Goal: Task Accomplishment & Management: Manage account settings

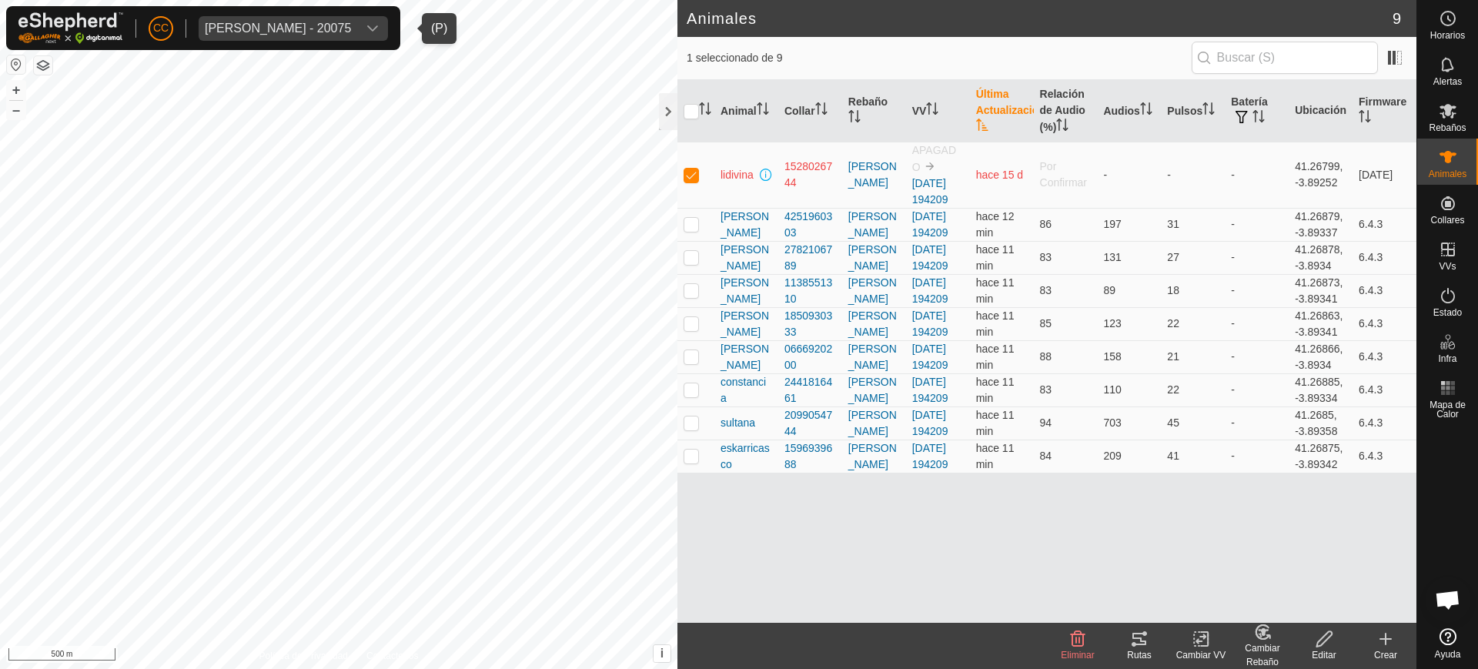
click at [286, 18] on span "[PERSON_NAME] - 20075" at bounding box center [278, 28] width 159 height 25
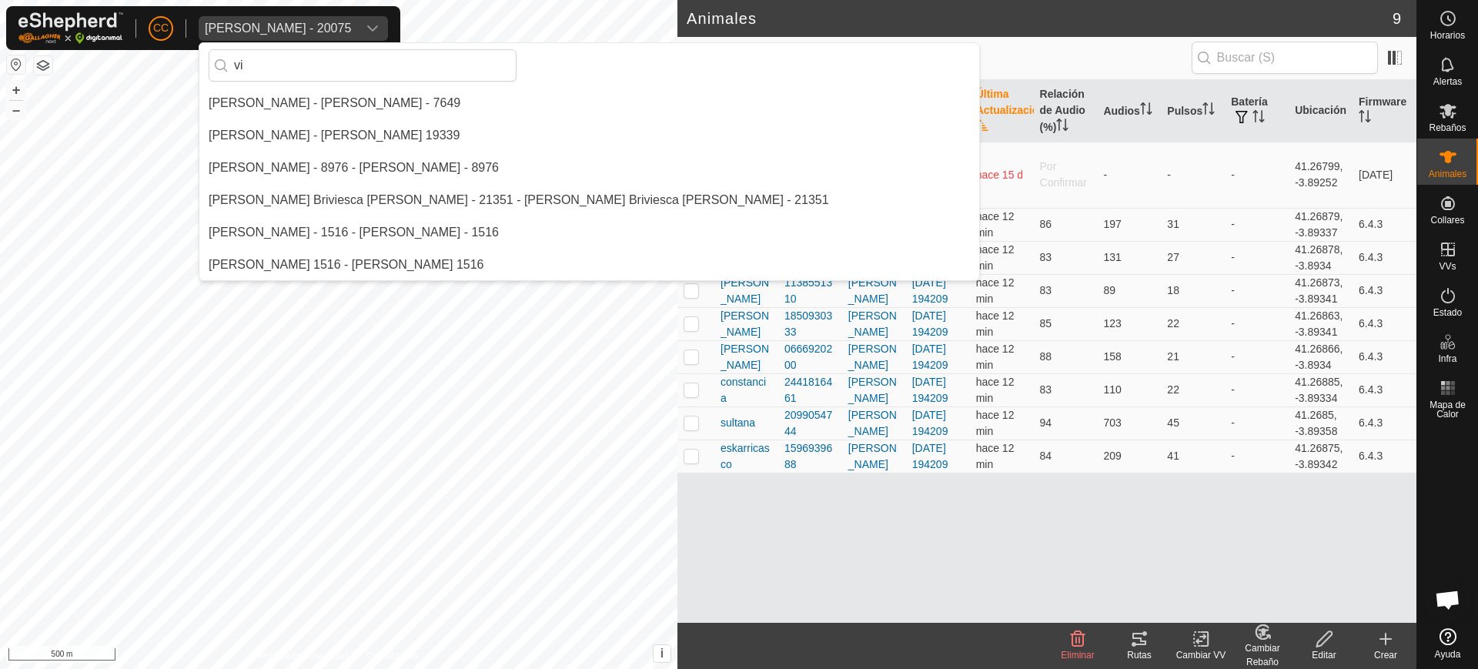
scroll to position [808, 0]
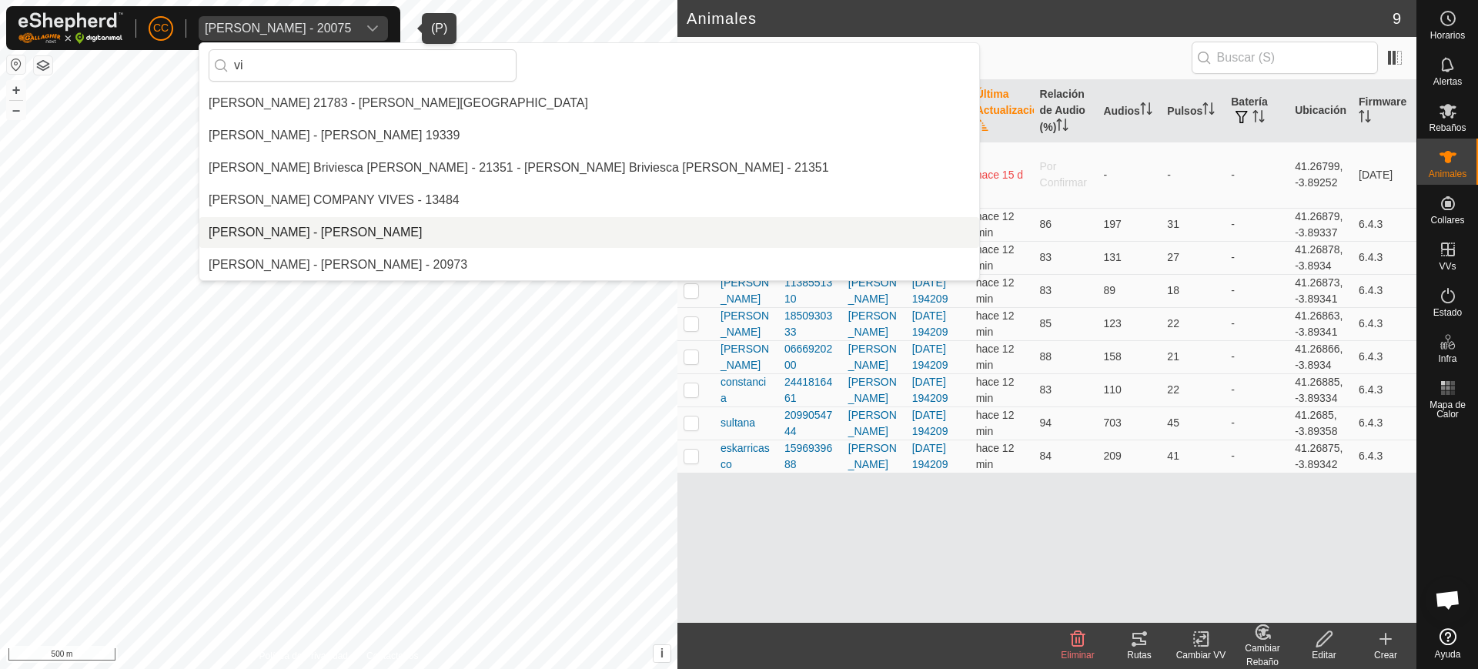
type input "vi"
click at [329, 223] on li "[PERSON_NAME] - [PERSON_NAME]" at bounding box center [589, 232] width 780 height 31
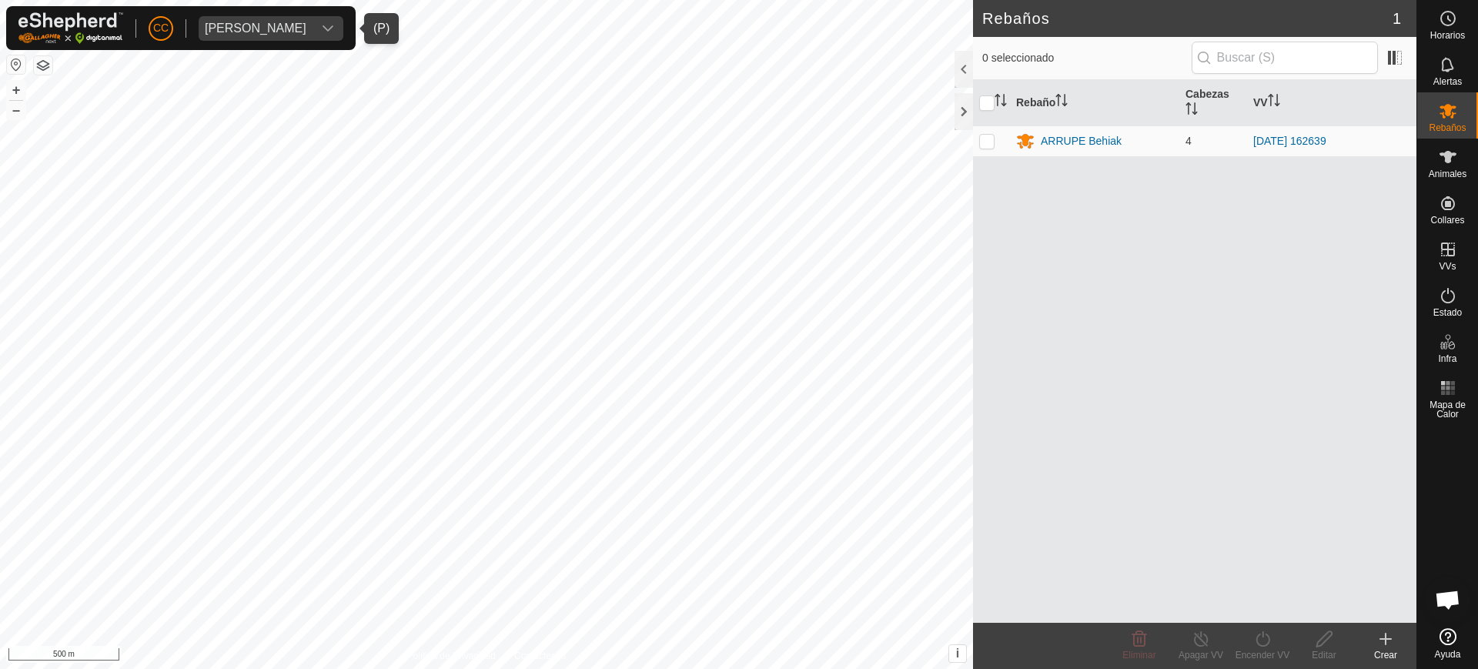
click at [15, 65] on button "button" at bounding box center [16, 64] width 18 height 18
click at [1441, 174] on span "Animales" at bounding box center [1448, 173] width 38 height 9
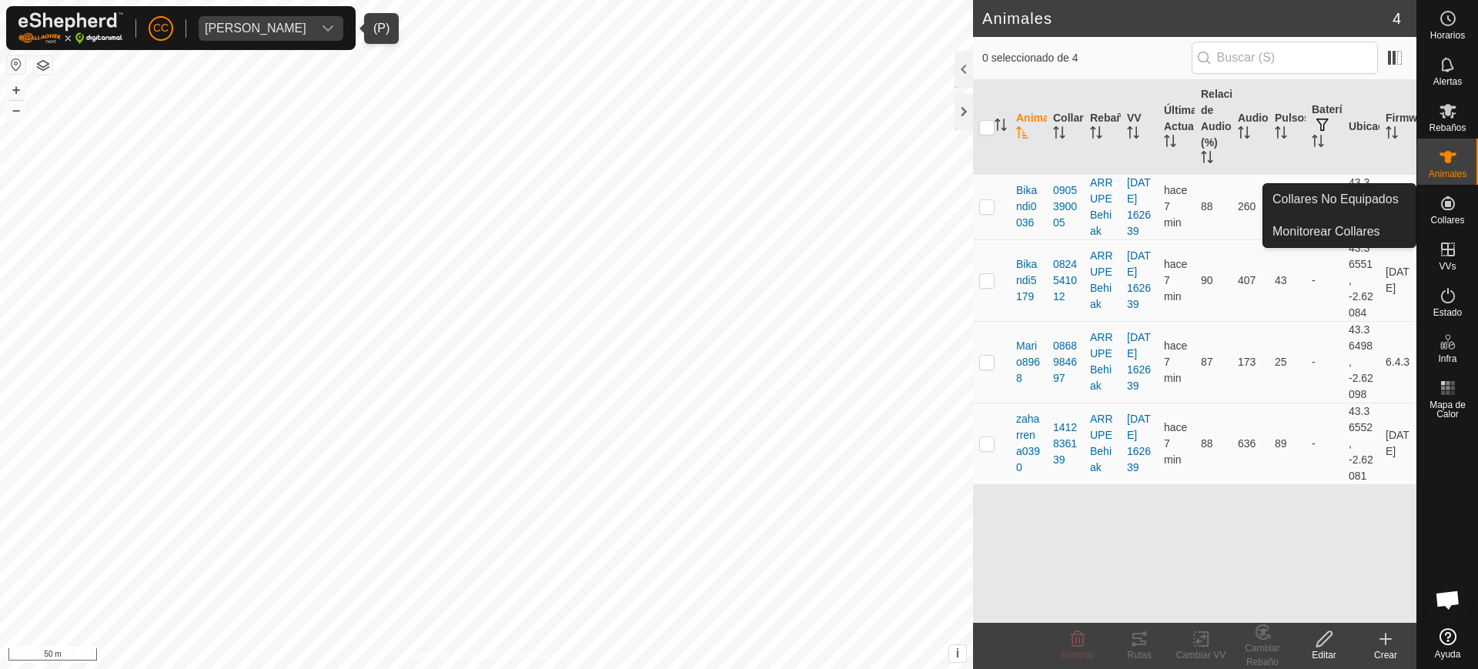
click at [1449, 209] on icon at bounding box center [1448, 203] width 14 height 14
click at [1379, 193] on link "Collares No Equipados" at bounding box center [1339, 199] width 152 height 31
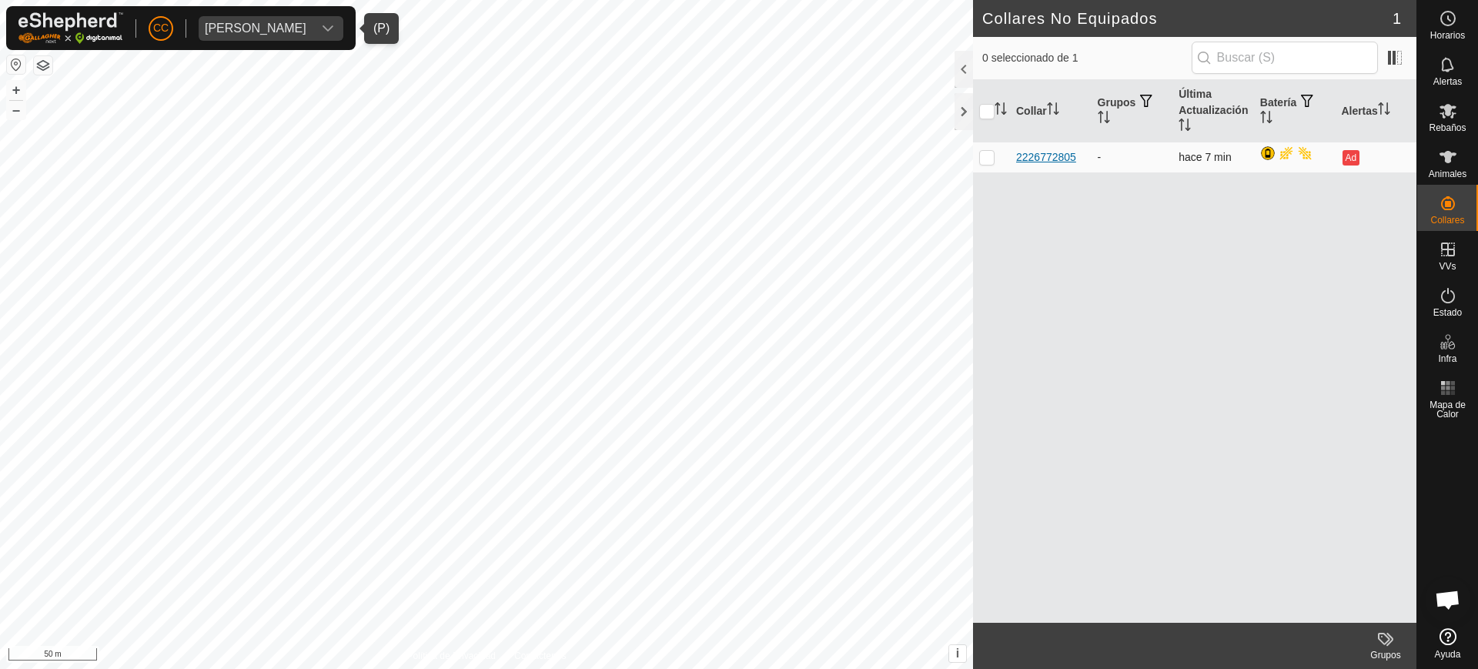
click at [1060, 159] on div "2226772805" at bounding box center [1046, 157] width 60 height 16
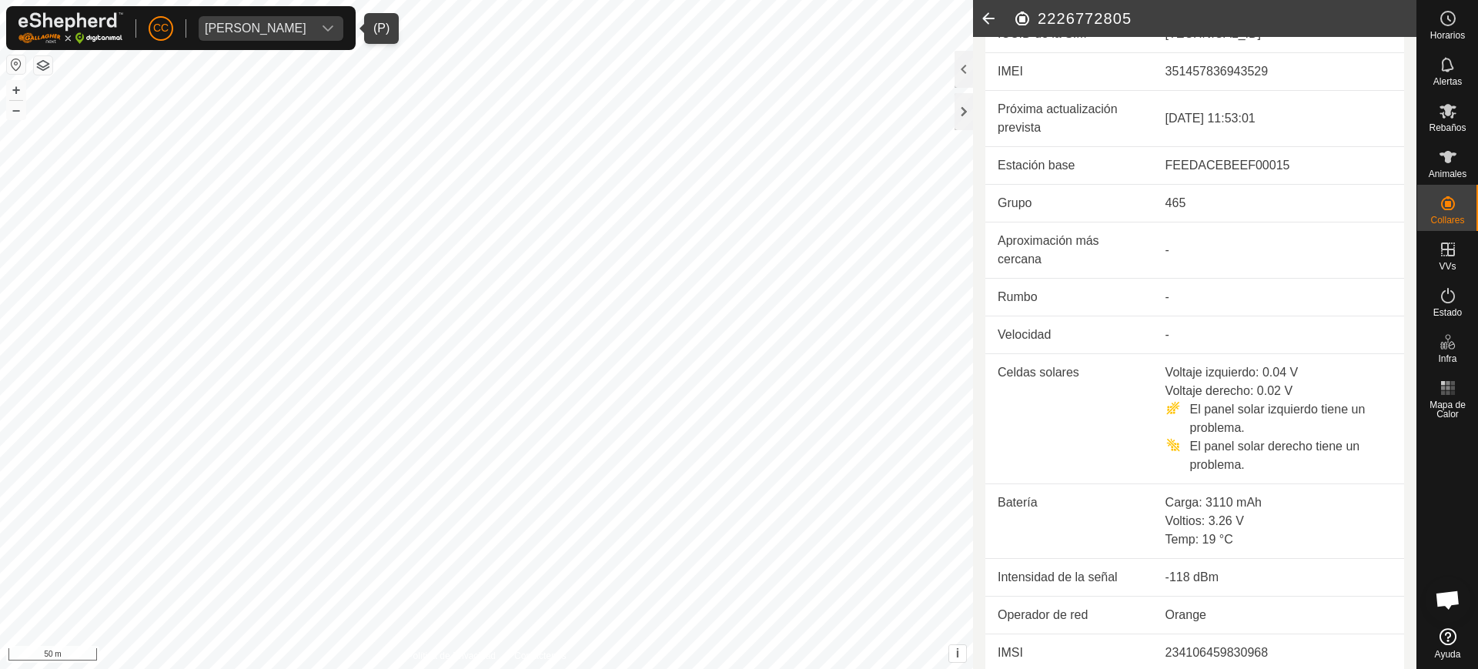
scroll to position [451, 0]
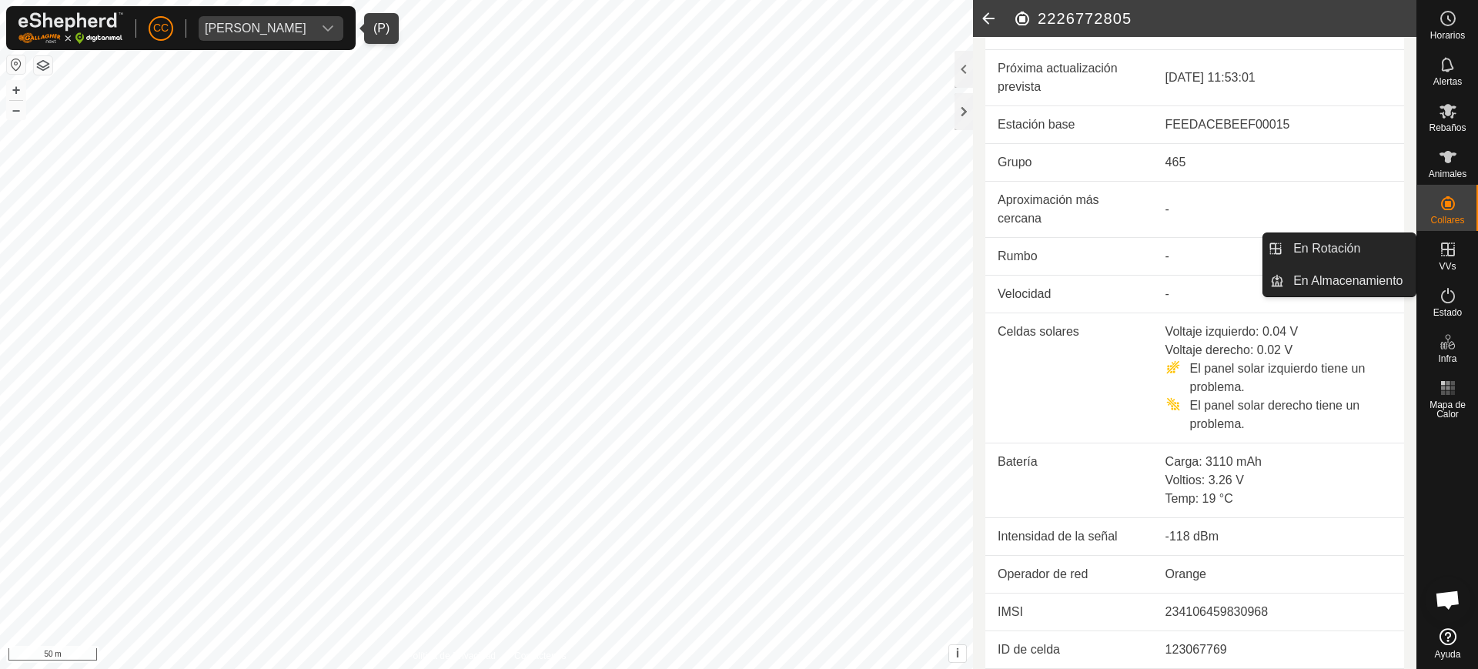
click at [1454, 255] on icon at bounding box center [1448, 250] width 14 height 14
click at [1382, 249] on link "En Rotación" at bounding box center [1350, 248] width 132 height 31
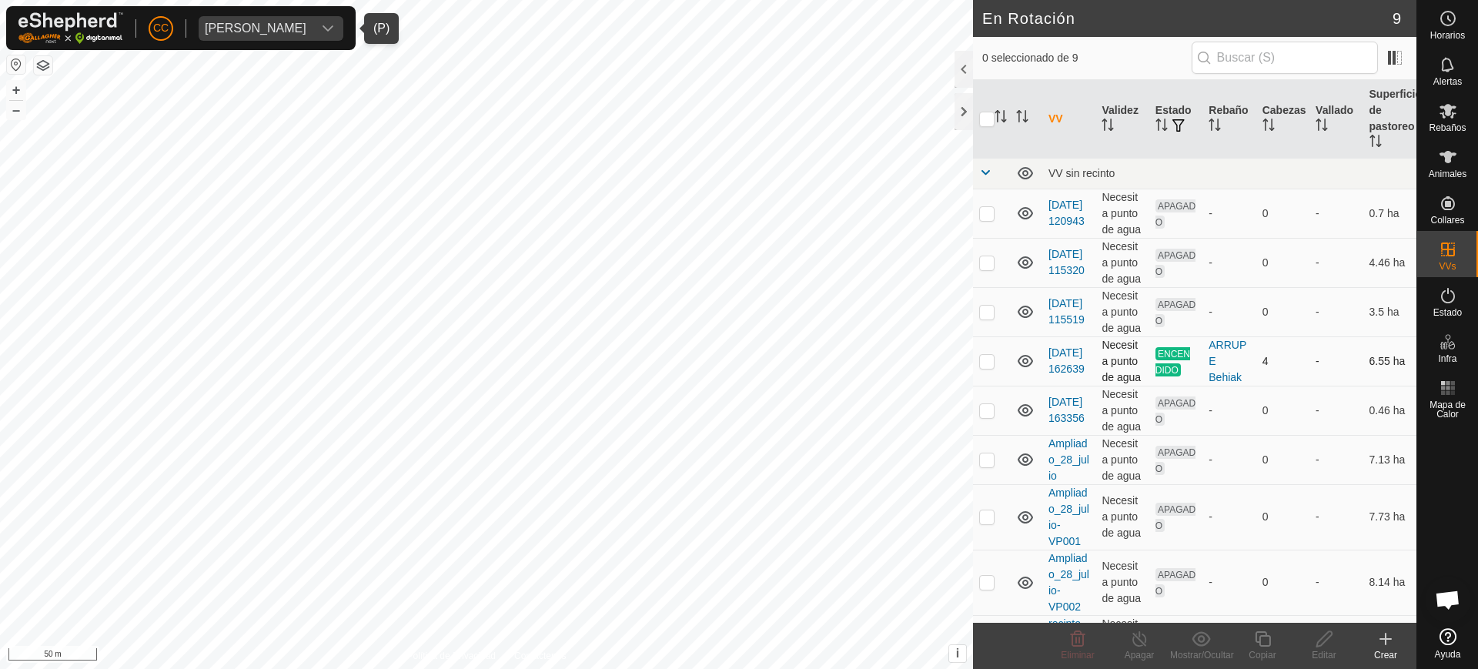
click at [985, 361] on p-checkbox at bounding box center [986, 361] width 15 height 12
checkbox input "true"
click at [266, 32] on div "[PERSON_NAME]" at bounding box center [256, 28] width 102 height 12
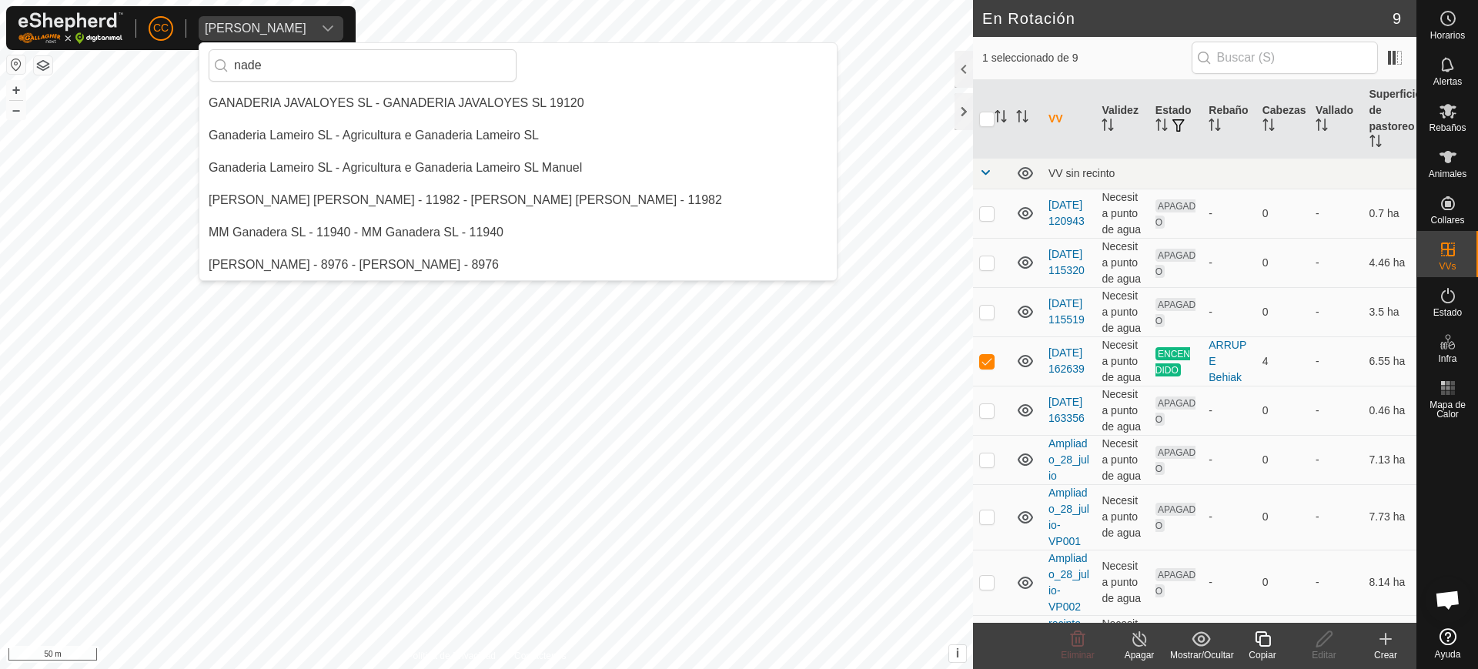
scroll to position [32, 0]
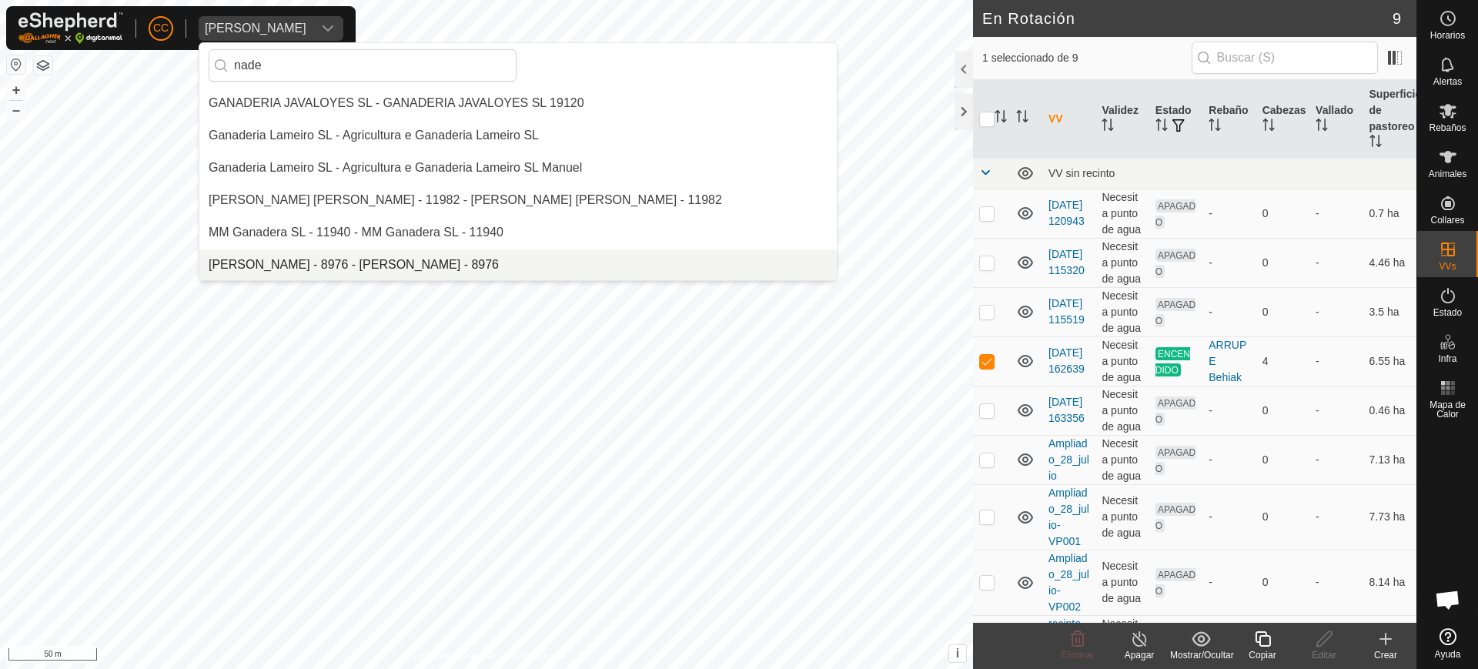
type input "nade"
click at [284, 263] on li "[PERSON_NAME] - 8976 - [PERSON_NAME] - 8976" at bounding box center [518, 264] width 638 height 31
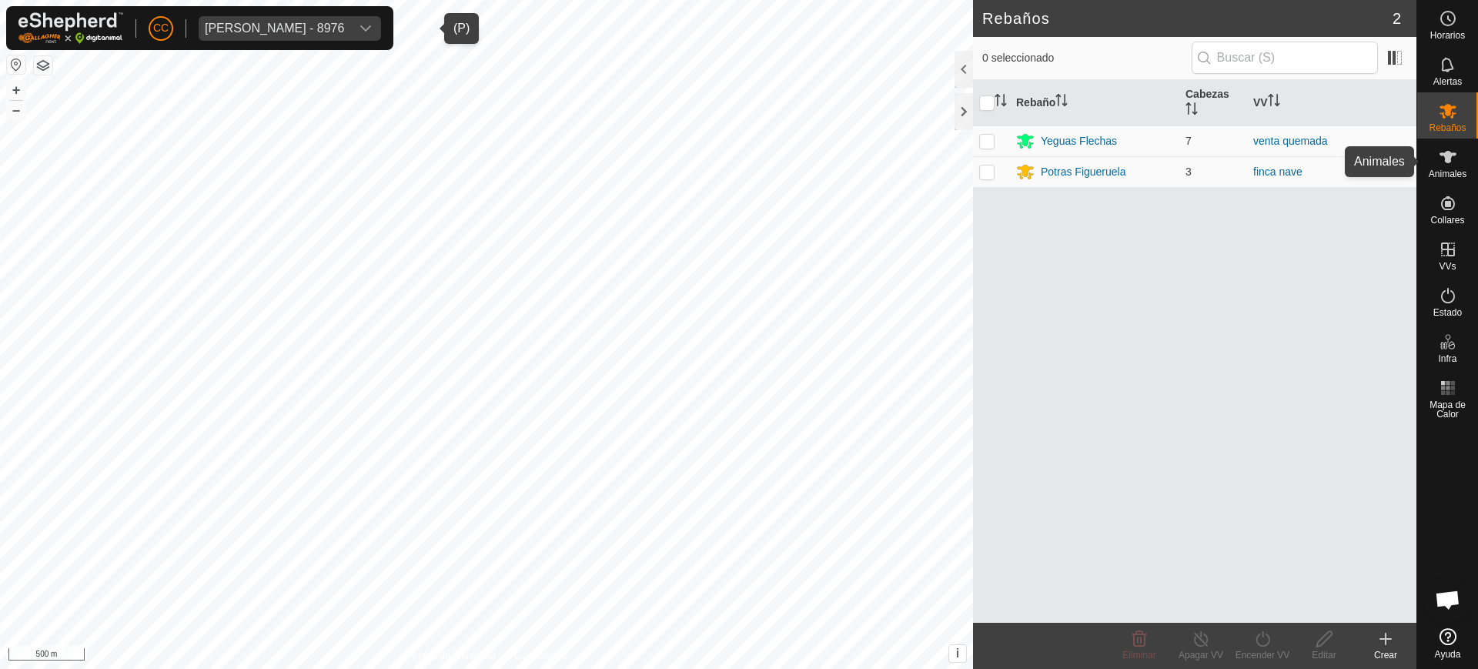
click at [1454, 163] on icon at bounding box center [1448, 157] width 18 height 18
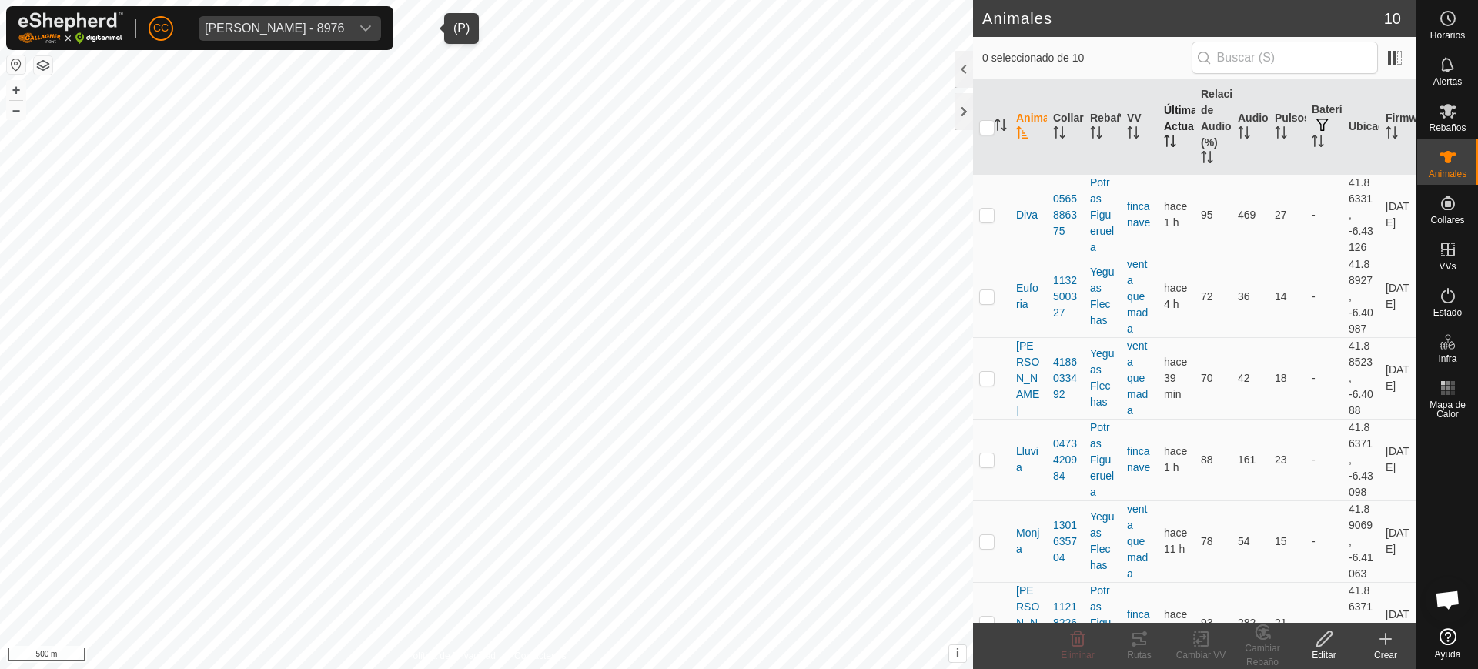
click at [1169, 150] on th "Última Actualización" at bounding box center [1176, 127] width 37 height 95
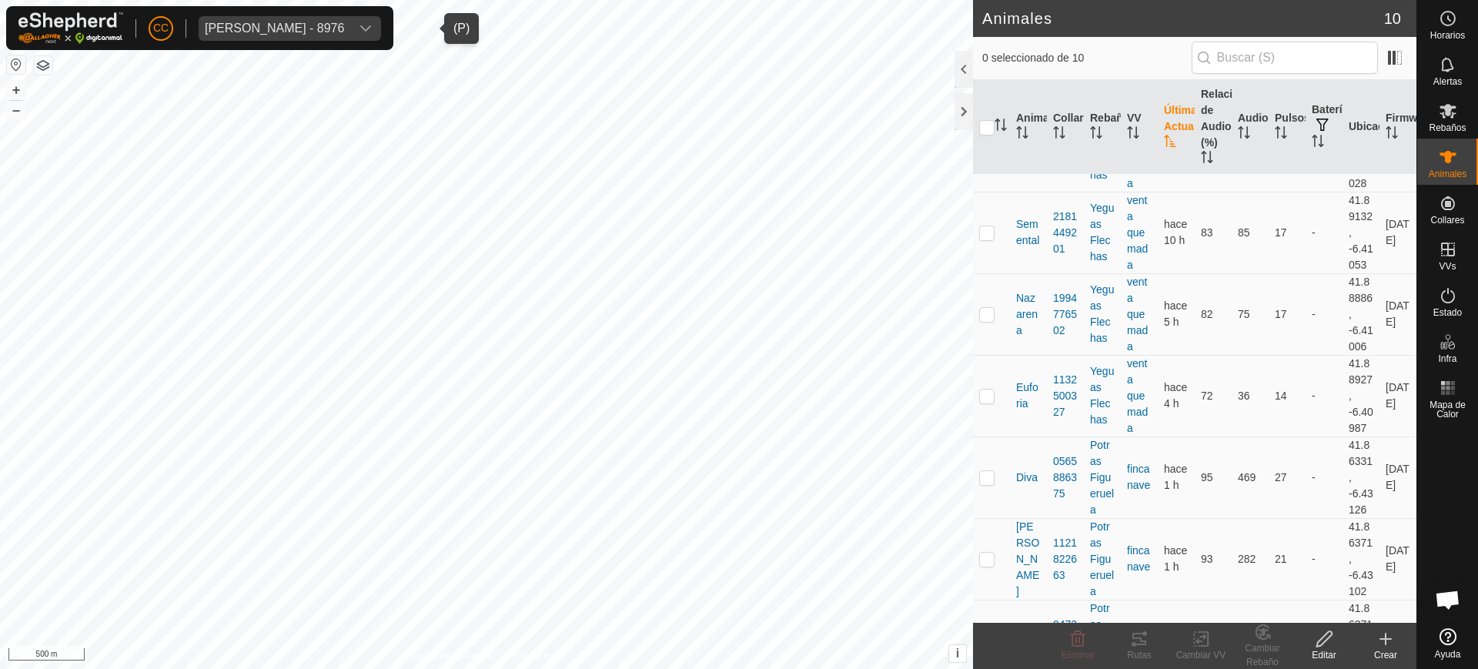
scroll to position [514, 0]
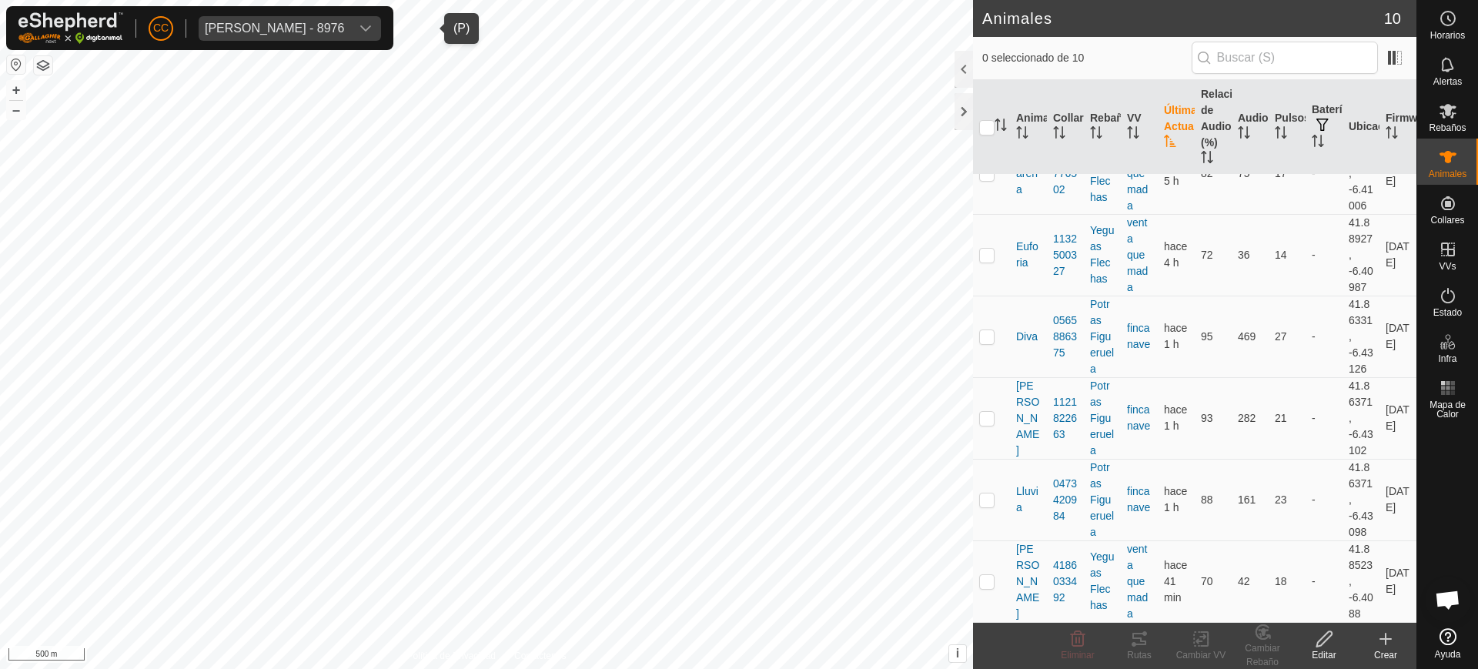
click at [344, 30] on div "[PERSON_NAME] - 8976" at bounding box center [274, 28] width 139 height 12
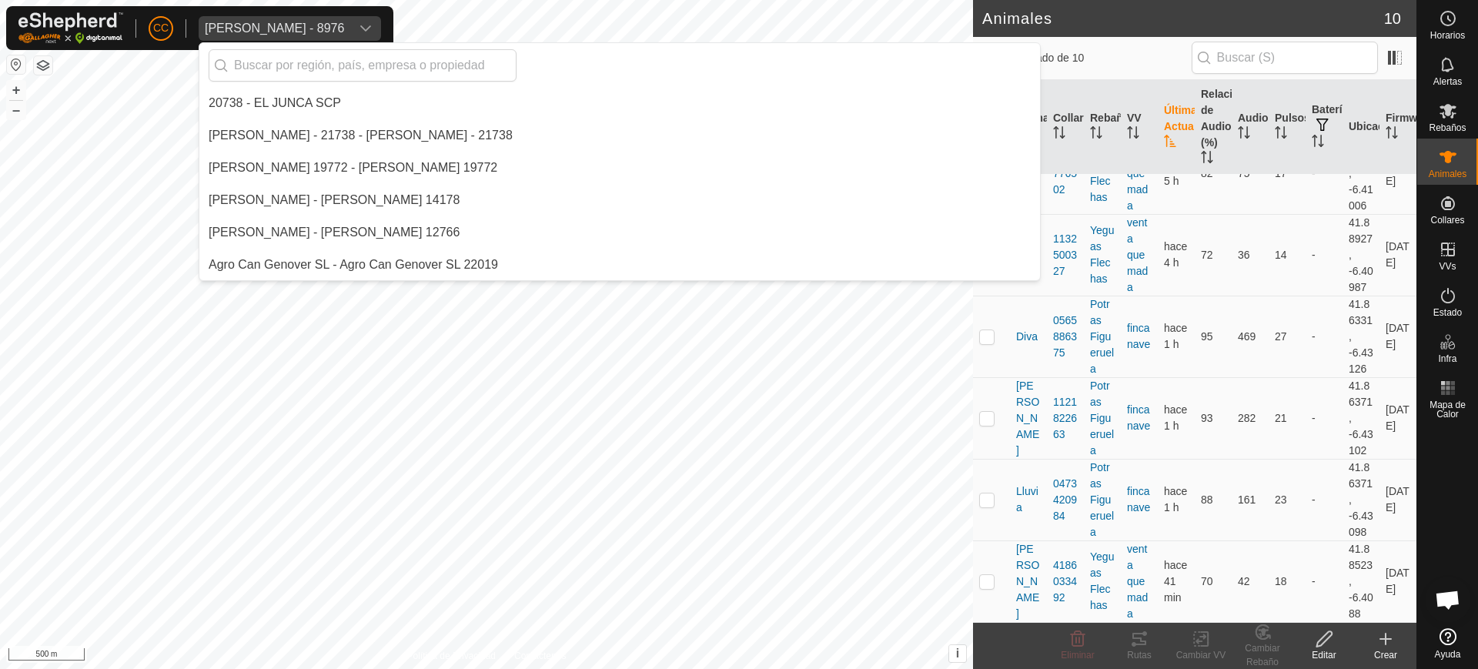
type input "d"
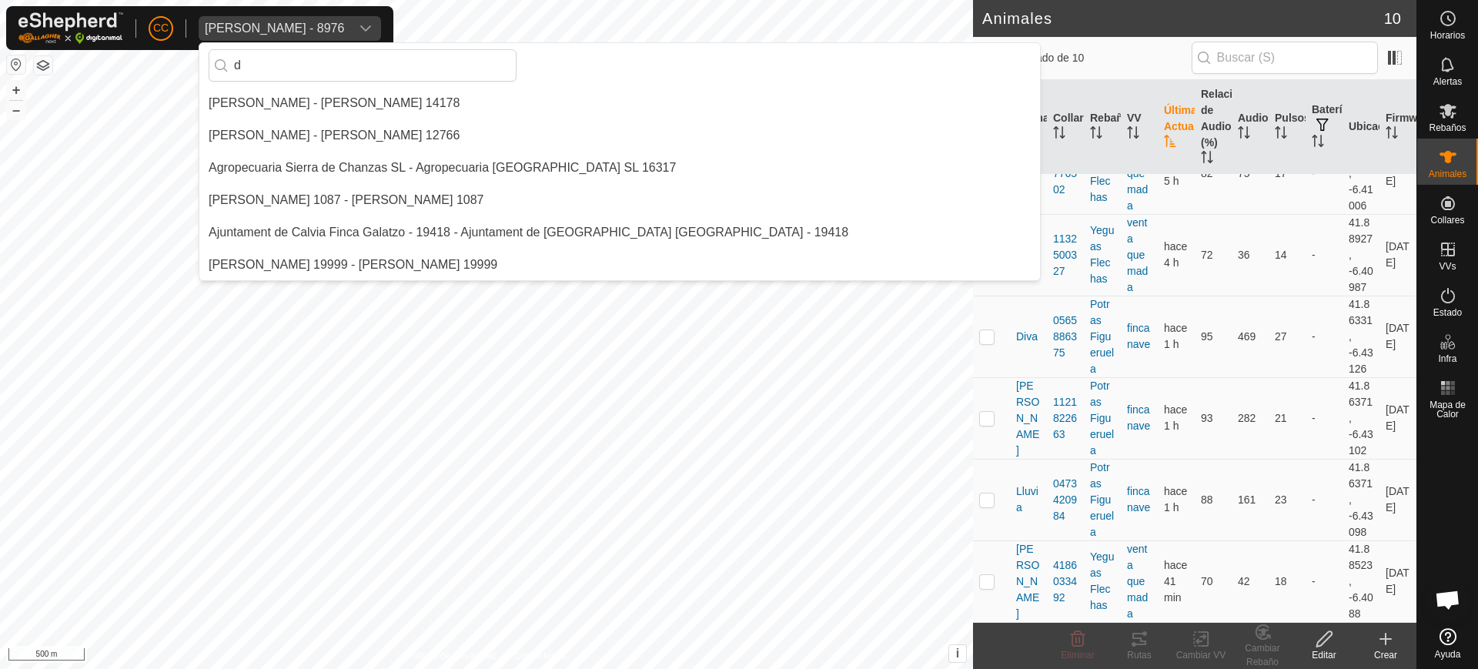
scroll to position [0, 0]
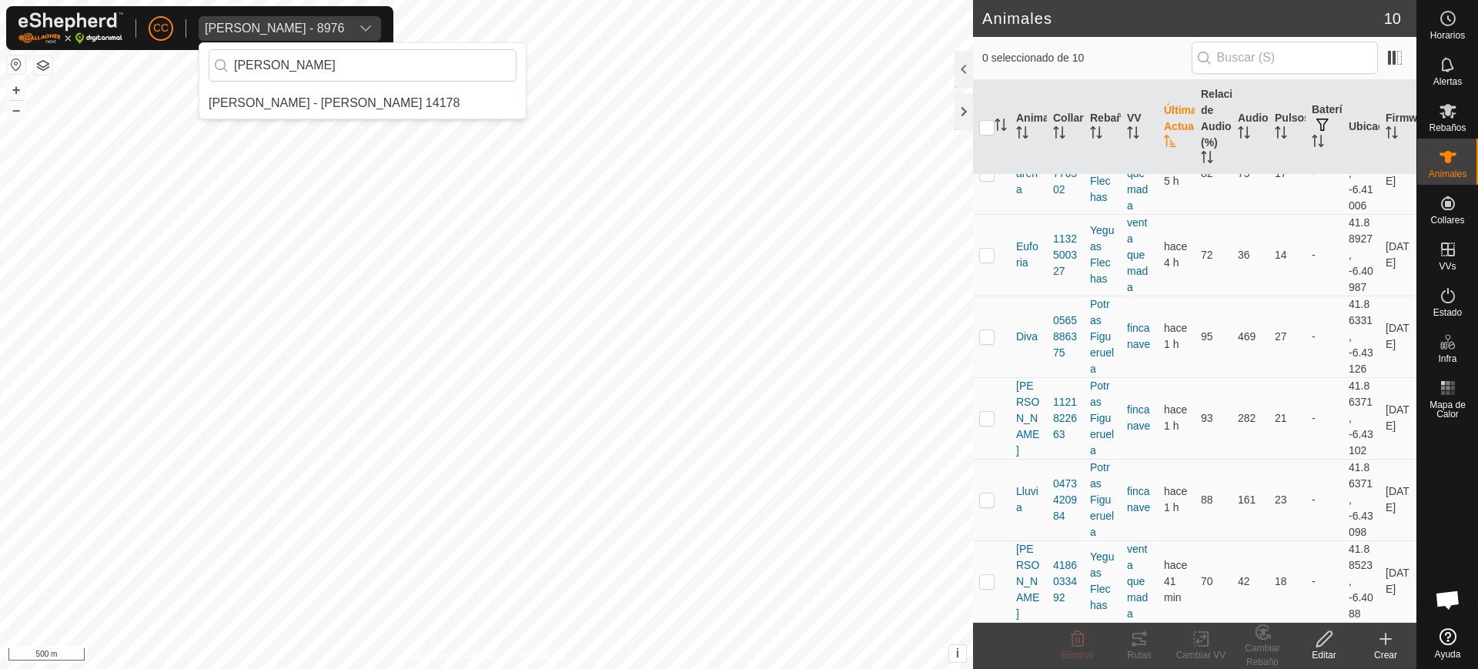
type input "[PERSON_NAME]"
click at [382, 96] on li "[PERSON_NAME] - [PERSON_NAME] 14178" at bounding box center [362, 103] width 326 height 31
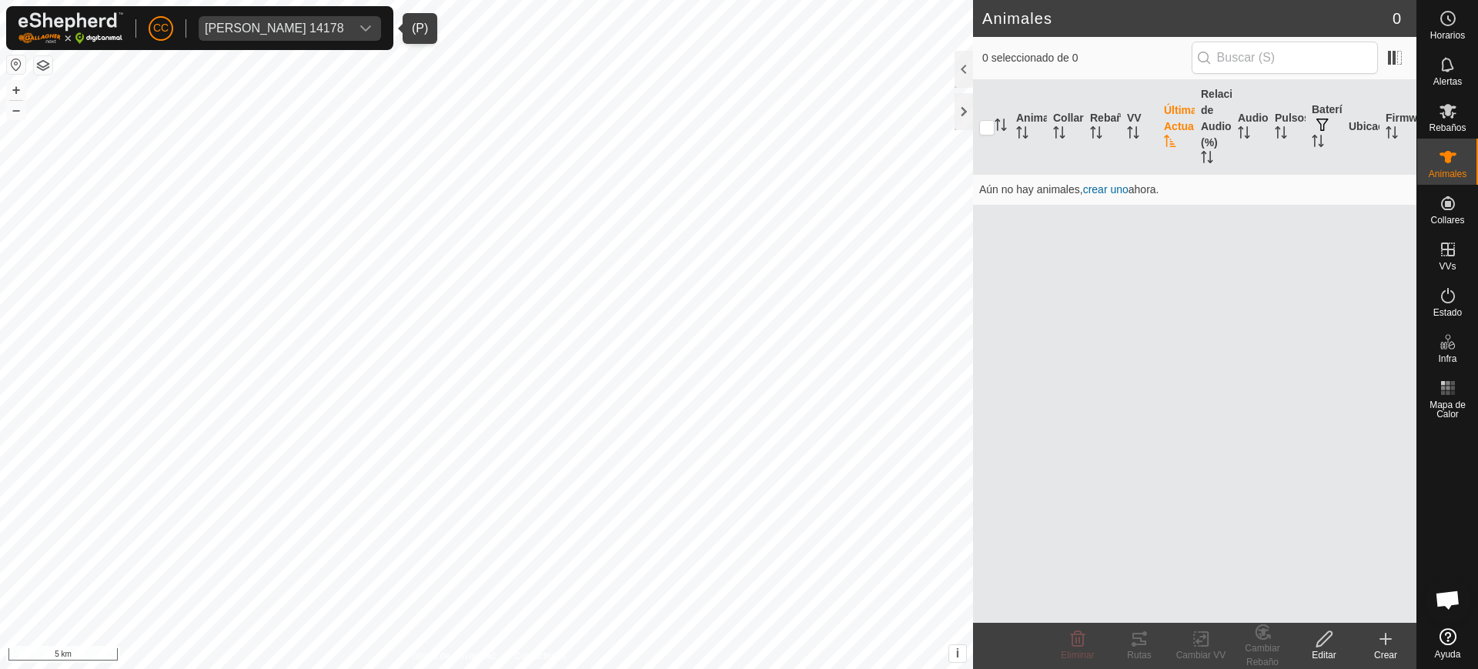
click at [1468, 220] on div "CC [PERSON_NAME] 14178 [PERSON_NAME] Rebaños Animales Collares VVs Estado Infra…" at bounding box center [739, 334] width 1478 height 669
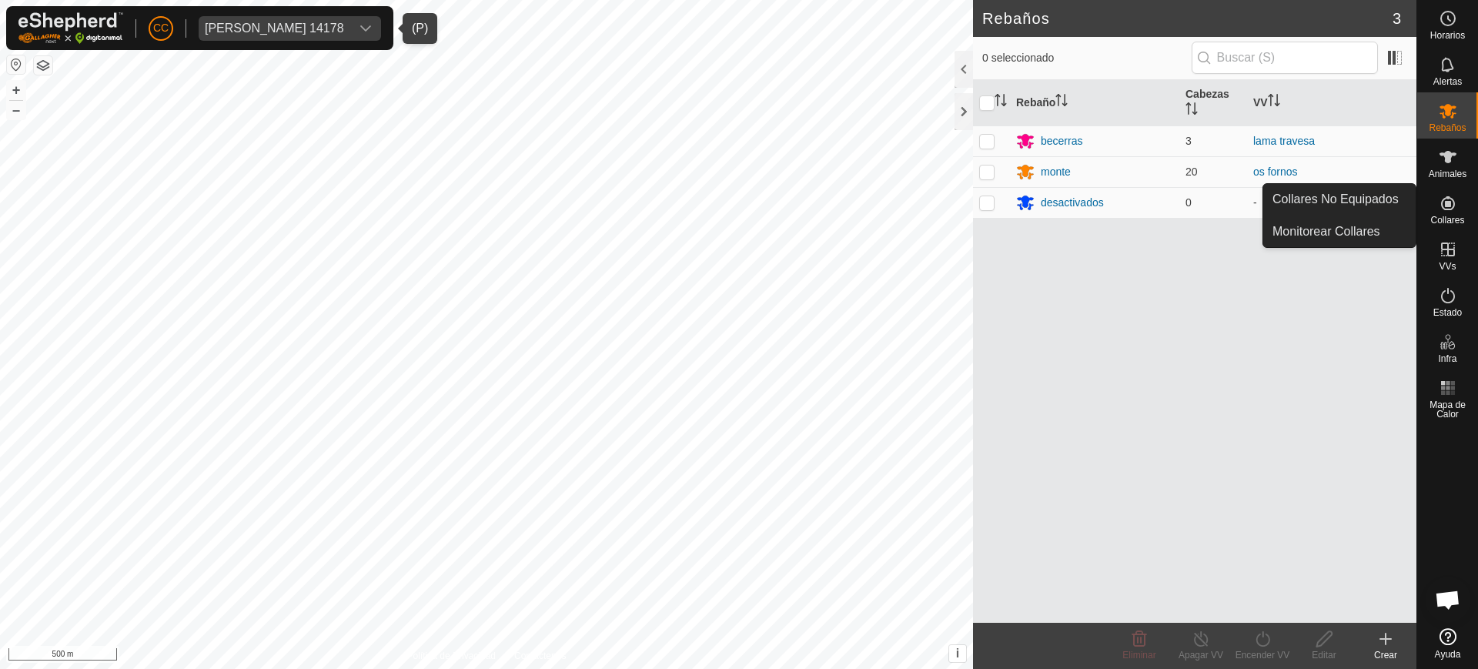
click at [1450, 208] on icon at bounding box center [1448, 203] width 18 height 18
click at [1411, 209] on link "Collares No Equipados" at bounding box center [1339, 199] width 152 height 31
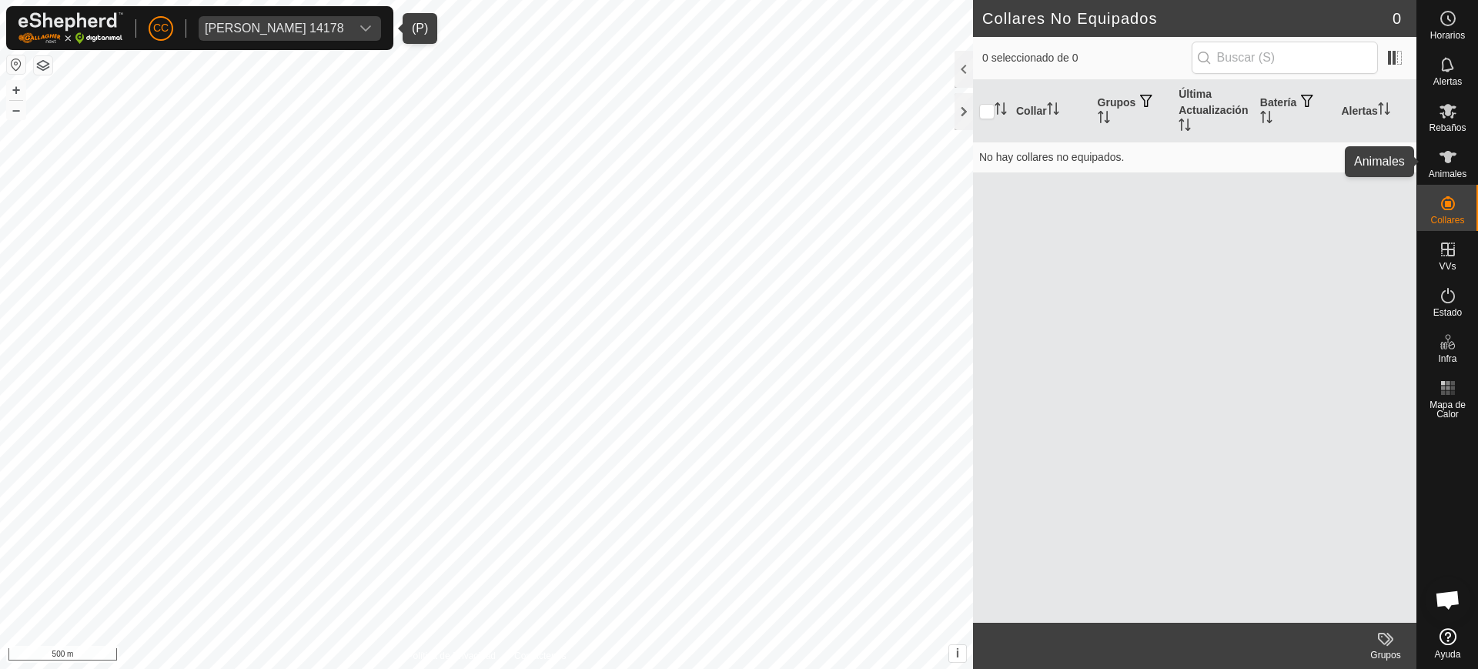
click at [1450, 166] on icon at bounding box center [1448, 157] width 18 height 18
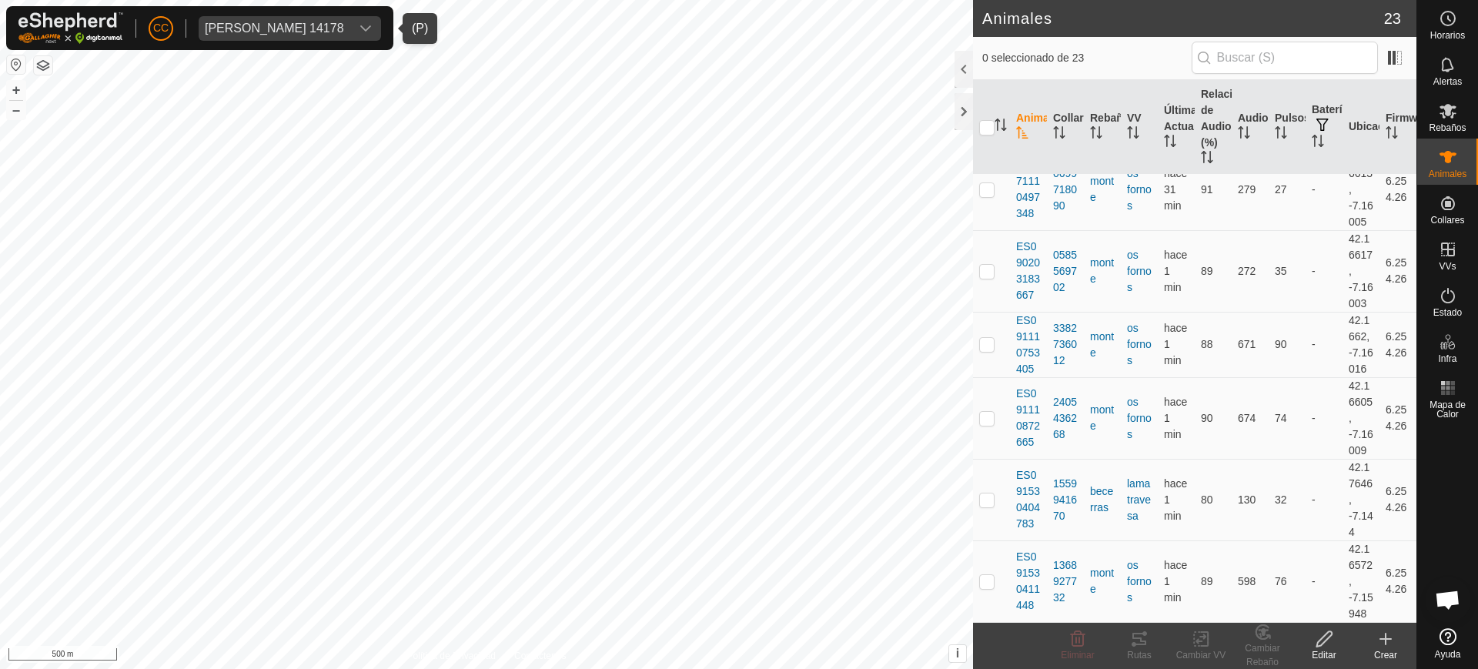
scroll to position [1704, 0]
click at [295, 25] on div "[PERSON_NAME] 14178" at bounding box center [274, 28] width 139 height 12
click at [317, 18] on span "[PERSON_NAME] 14178" at bounding box center [275, 28] width 152 height 25
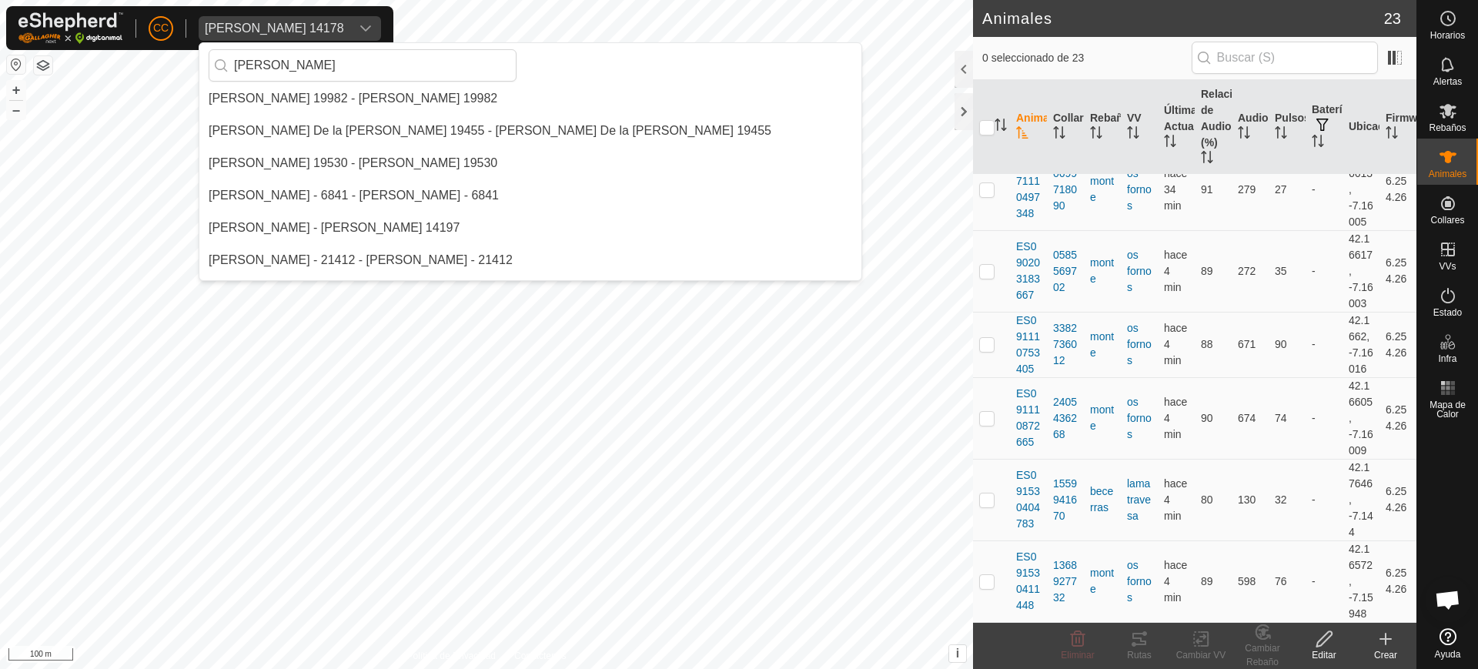
scroll to position [0, 0]
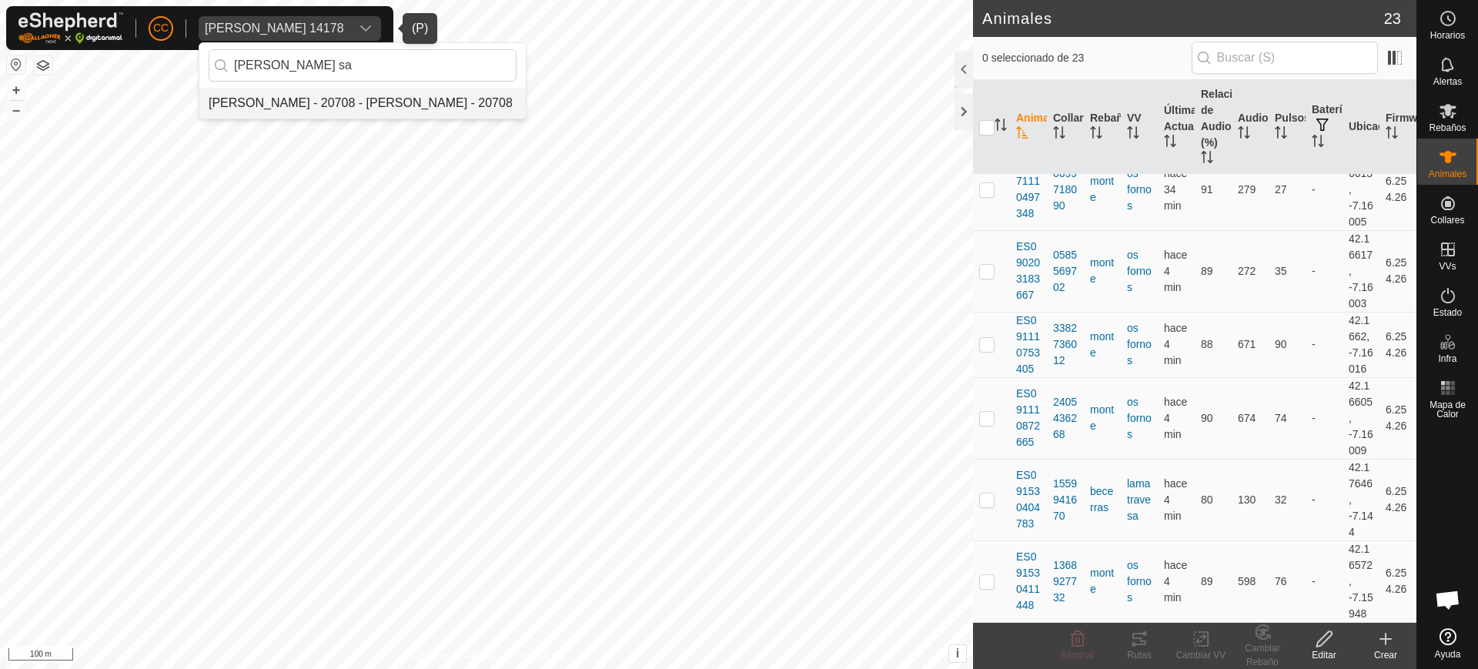
type input "[PERSON_NAME] sa"
click at [276, 102] on li "[PERSON_NAME] - 20708 - [PERSON_NAME] - 20708" at bounding box center [362, 103] width 326 height 31
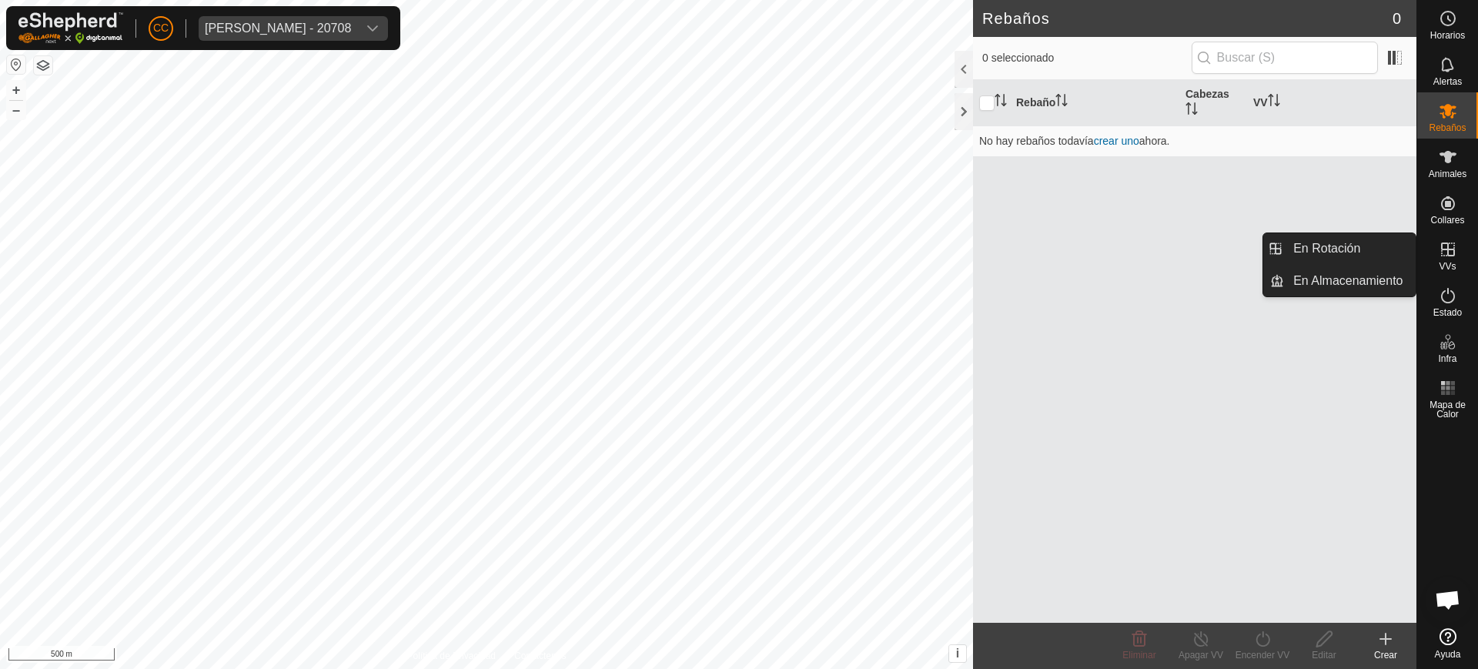
click at [1444, 257] on icon at bounding box center [1448, 249] width 18 height 18
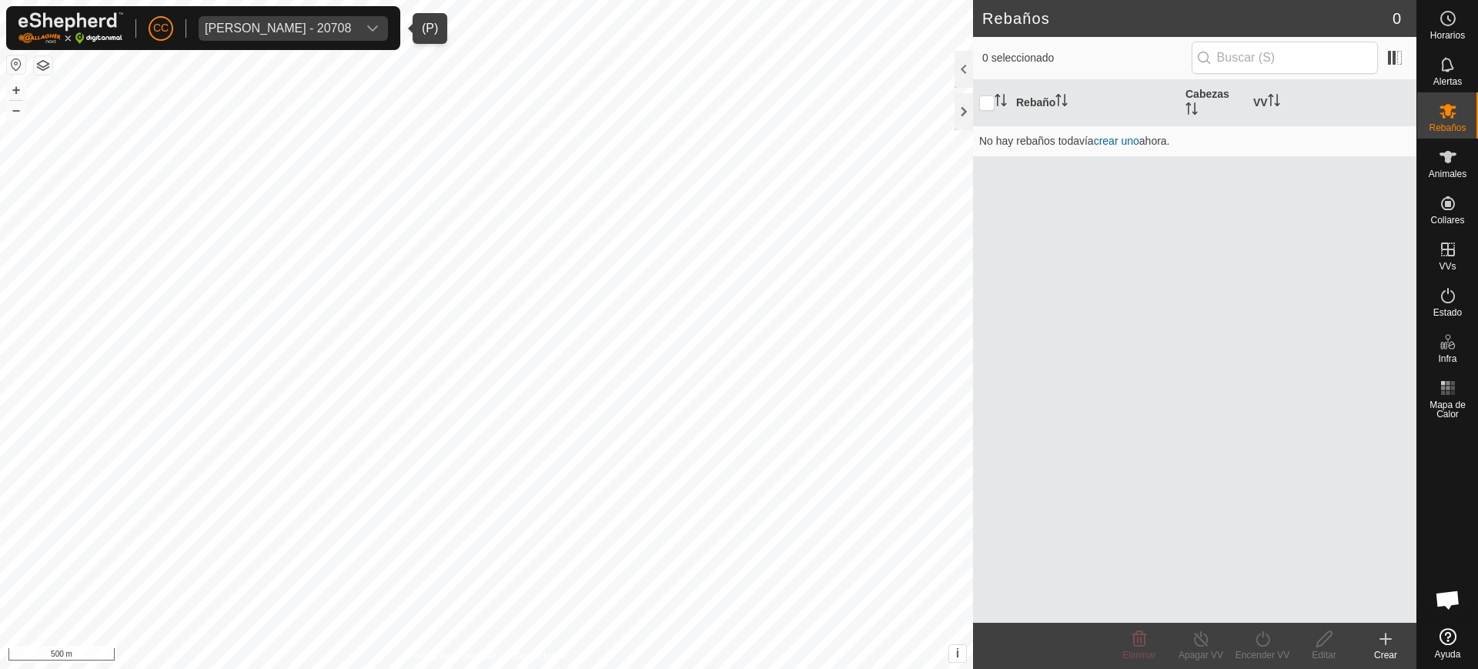
click at [221, 30] on div "[PERSON_NAME] - 20708" at bounding box center [278, 28] width 146 height 12
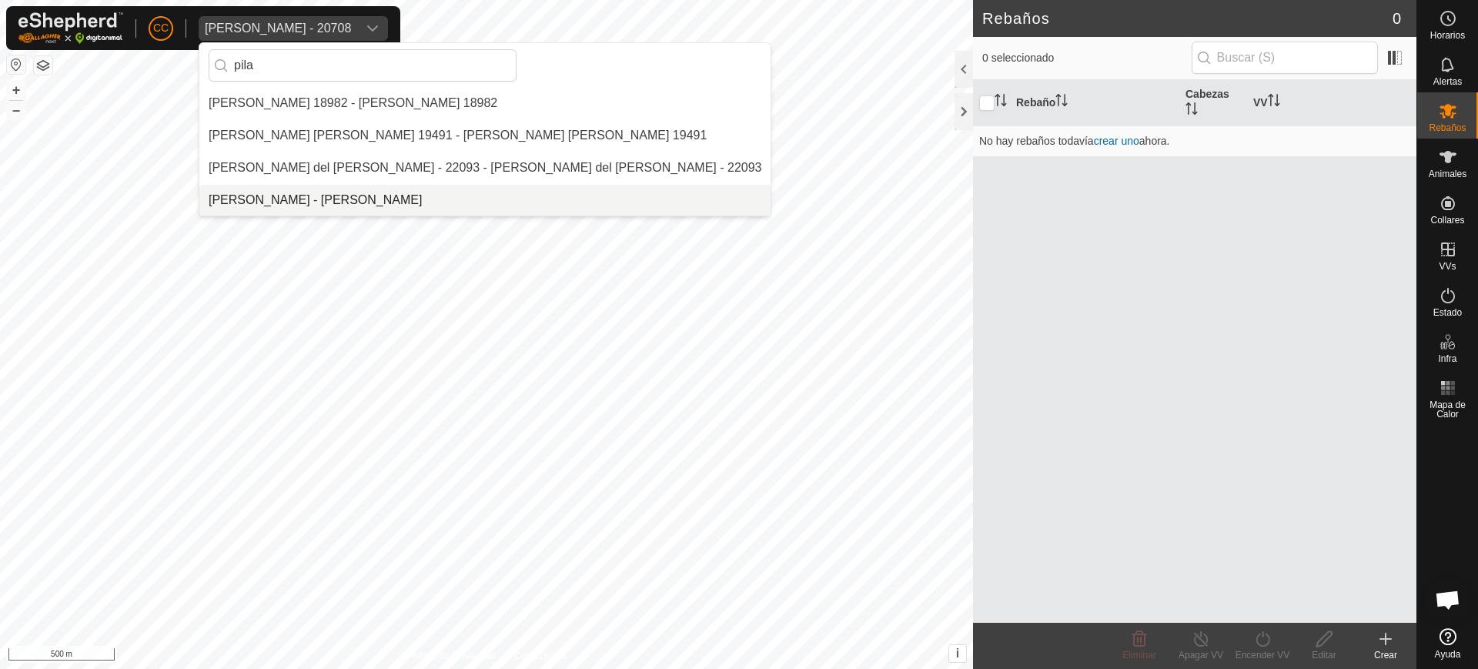
type input "pila"
click at [284, 200] on li "[PERSON_NAME] - [PERSON_NAME]" at bounding box center [484, 200] width 571 height 31
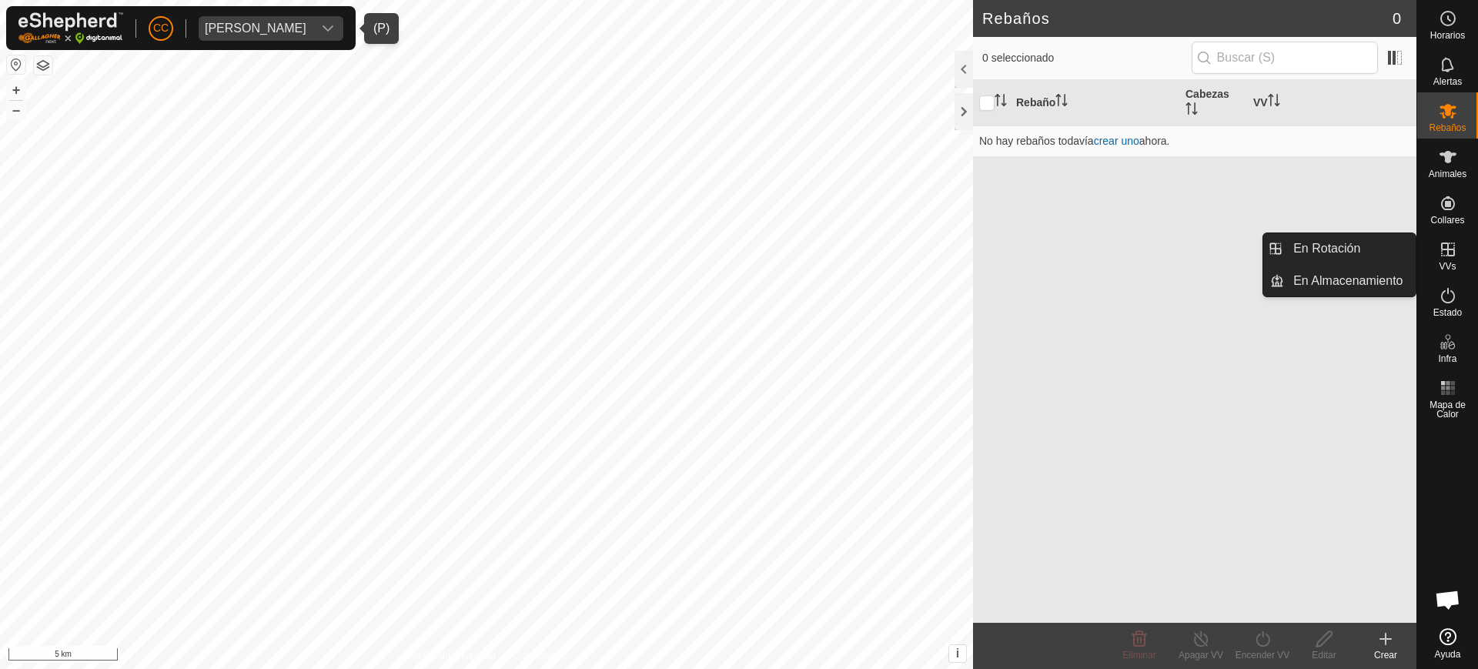
click at [1458, 243] on es-virtualpaddocks-svg-icon at bounding box center [1448, 249] width 28 height 25
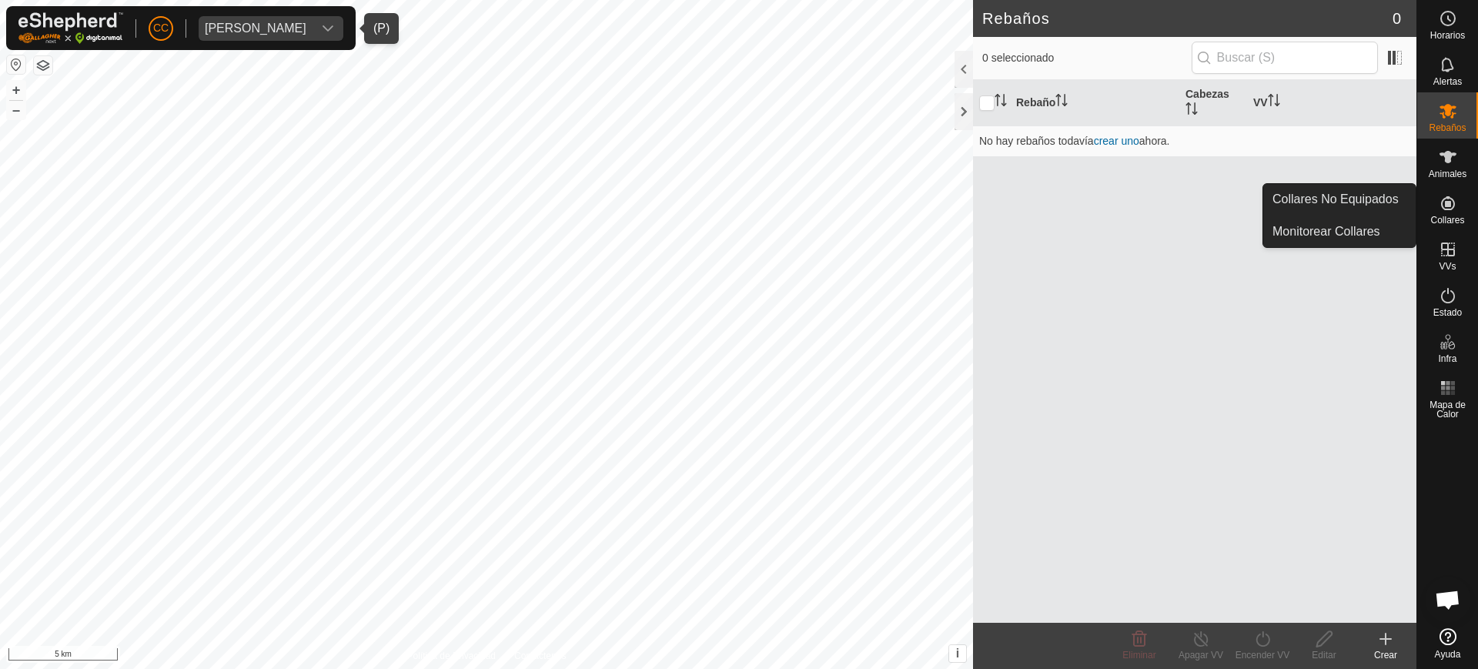
click at [1452, 205] on icon at bounding box center [1448, 203] width 18 height 18
